Goal: Information Seeking & Learning: Learn about a topic

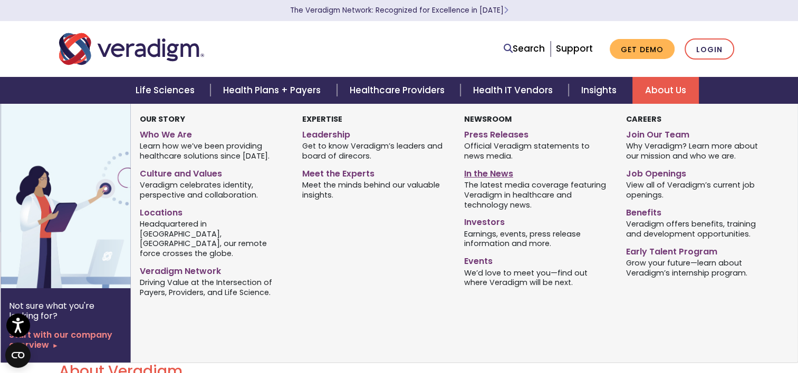
click at [488, 170] on link "In the News" at bounding box center [537, 172] width 146 height 15
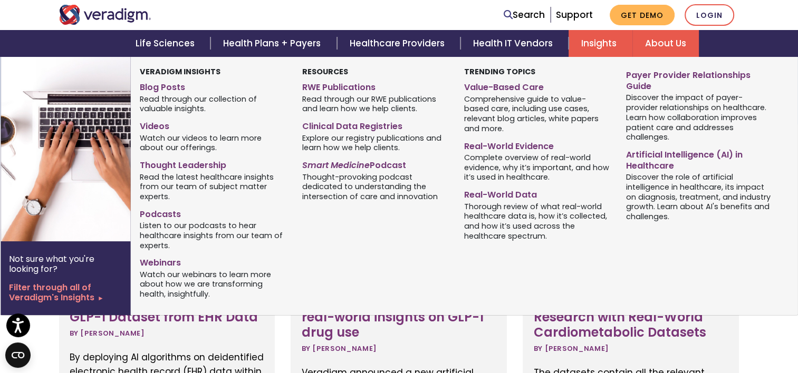
scroll to position [105, 0]
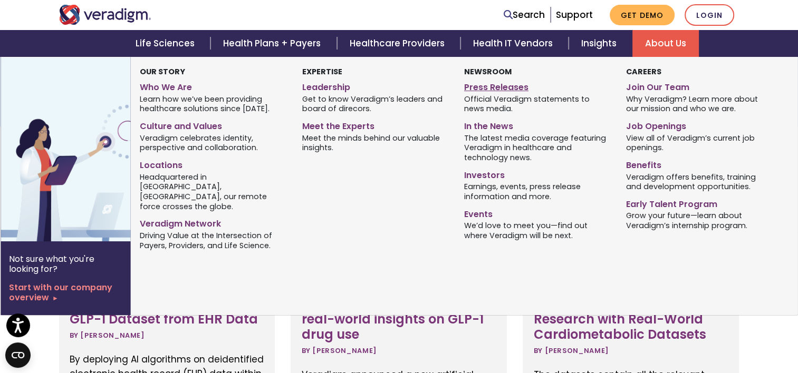
click at [474, 88] on link "Press Releases" at bounding box center [537, 85] width 146 height 15
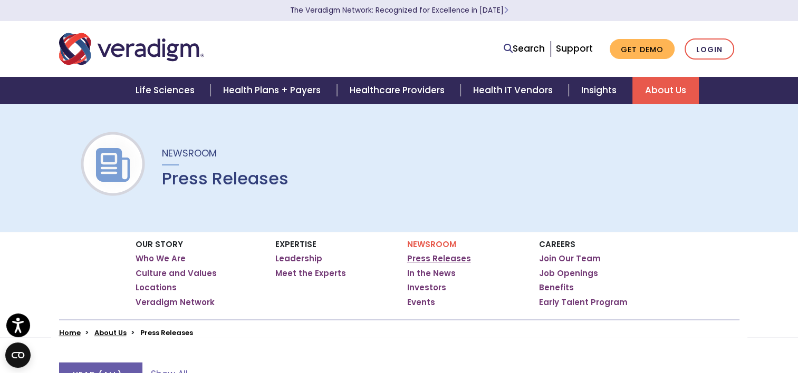
click at [426, 255] on link "Press Releases" at bounding box center [439, 259] width 64 height 11
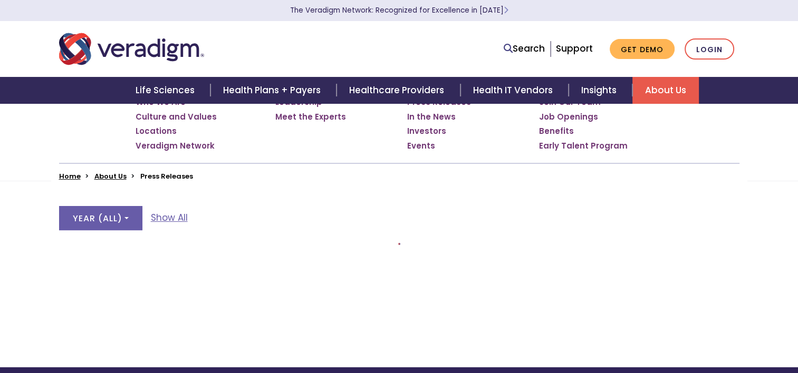
scroll to position [158, 0]
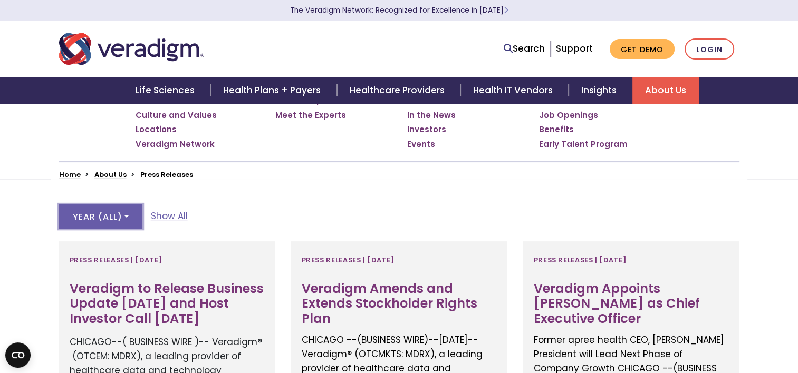
click at [136, 225] on button "Year ( All )" at bounding box center [100, 217] width 83 height 24
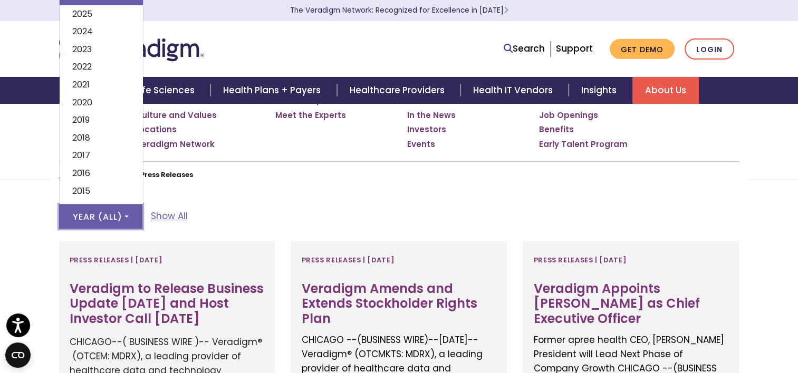
click at [136, 225] on button "Year ( All )" at bounding box center [100, 217] width 83 height 24
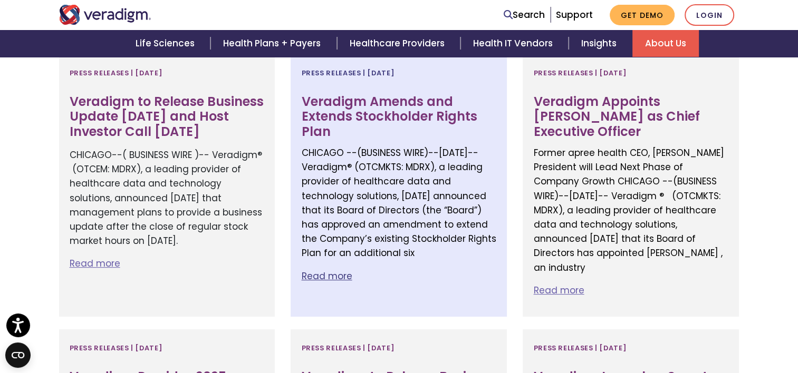
scroll to position [316, 0]
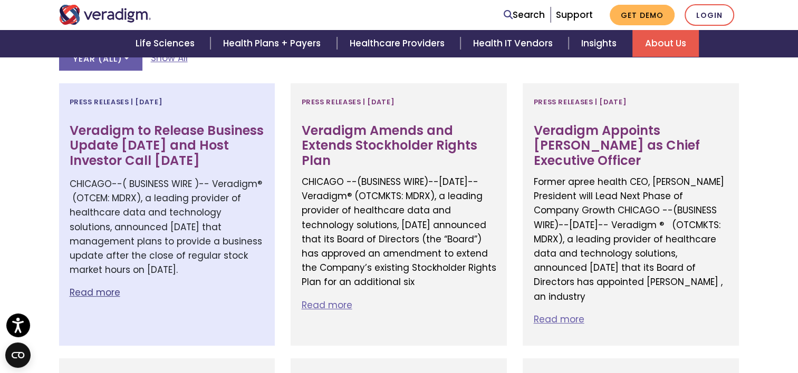
click at [99, 289] on p "Read more" at bounding box center [167, 293] width 195 height 14
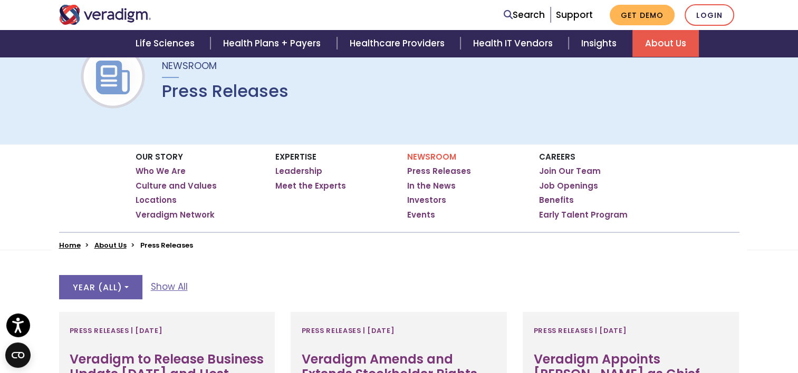
scroll to position [105, 0]
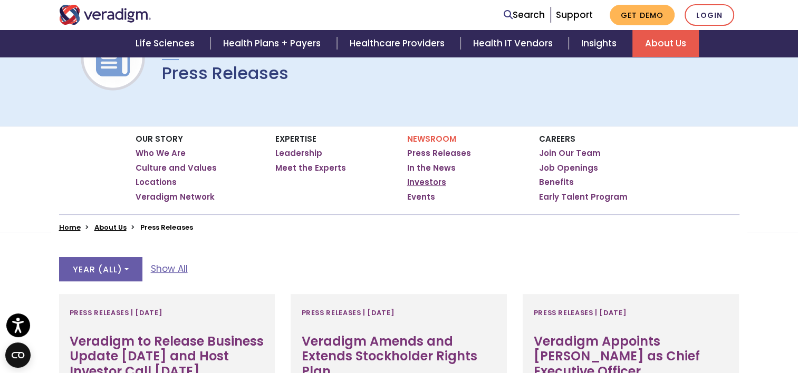
click at [429, 181] on link "Investors" at bounding box center [426, 182] width 39 height 11
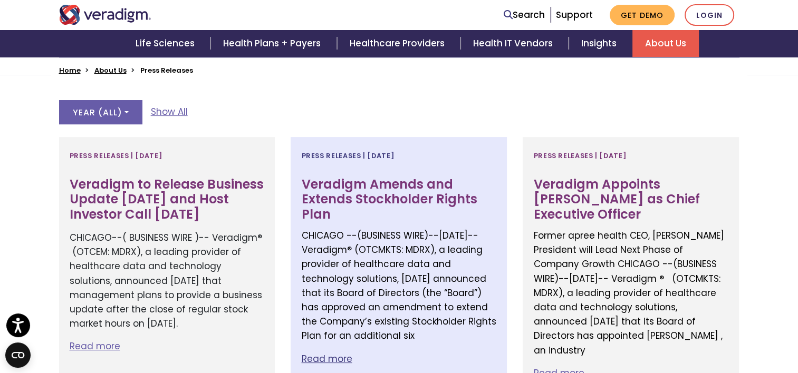
scroll to position [264, 0]
